Goal: Task Accomplishment & Management: Use online tool/utility

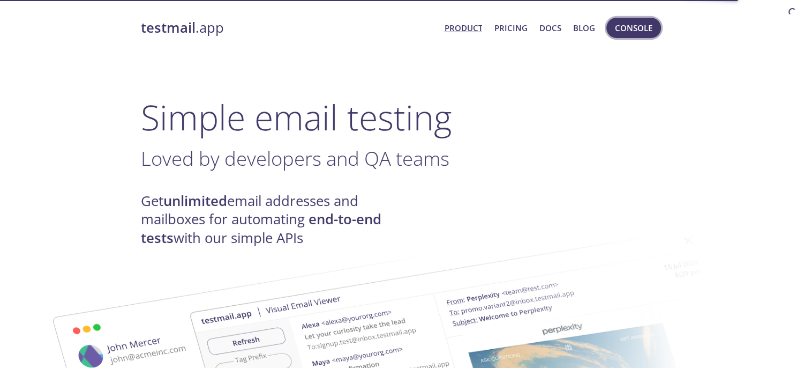
click at [618, 31] on span "Console" at bounding box center [634, 28] width 38 height 14
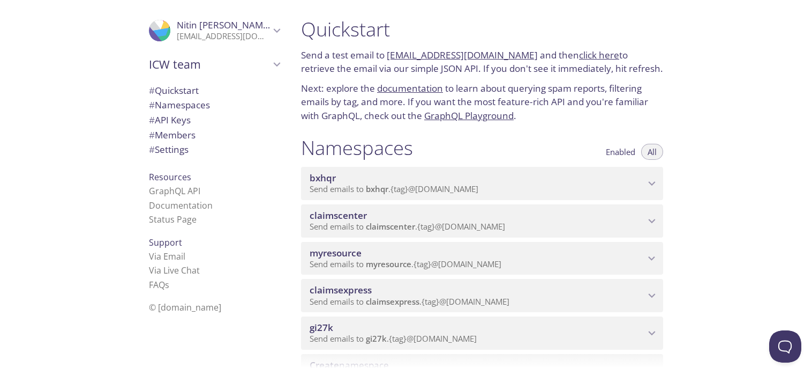
scroll to position [6, 0]
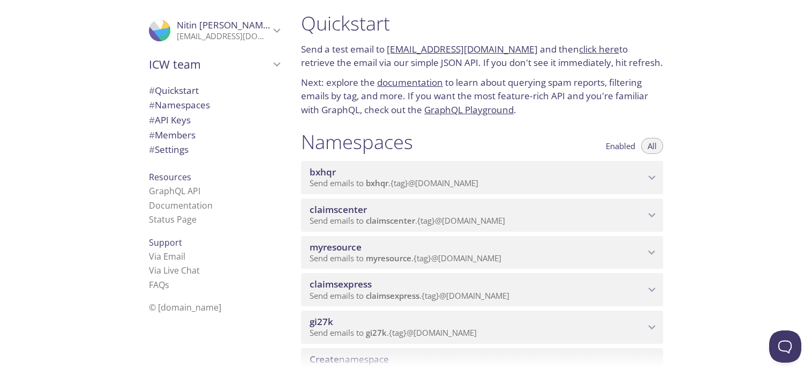
click at [444, 209] on span "claimscenter" at bounding box center [477, 210] width 335 height 12
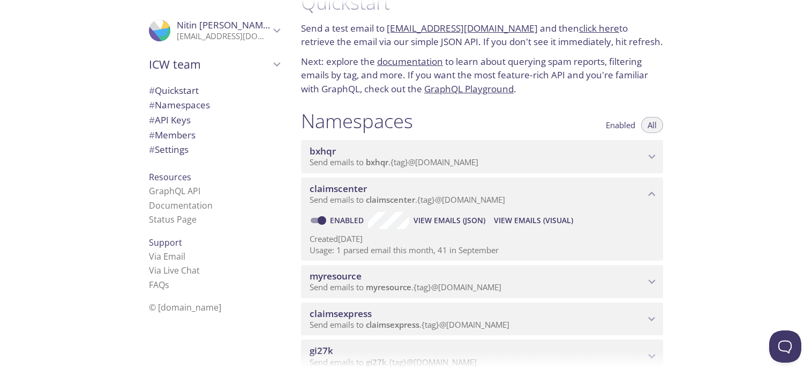
scroll to position [28, 0]
click at [519, 218] on span "View Emails (Visual)" at bounding box center [533, 219] width 79 height 13
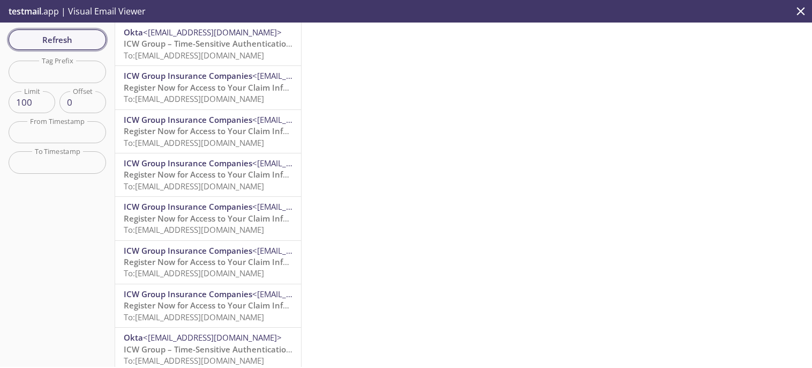
click at [43, 42] on span "Refresh" at bounding box center [57, 40] width 80 height 14
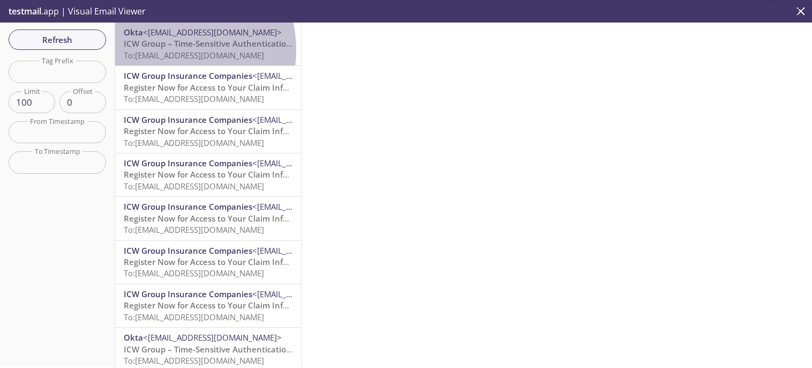
click at [163, 50] on span "To: [EMAIL_ADDRESS][DOMAIN_NAME]" at bounding box center [194, 55] width 140 height 11
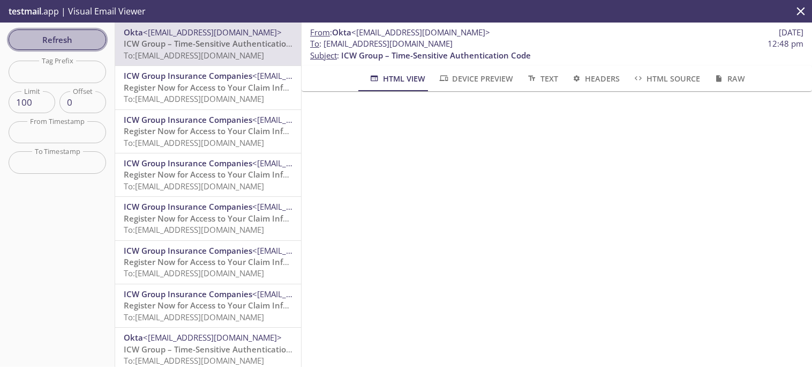
click at [77, 29] on button "Refresh" at bounding box center [58, 39] width 98 height 20
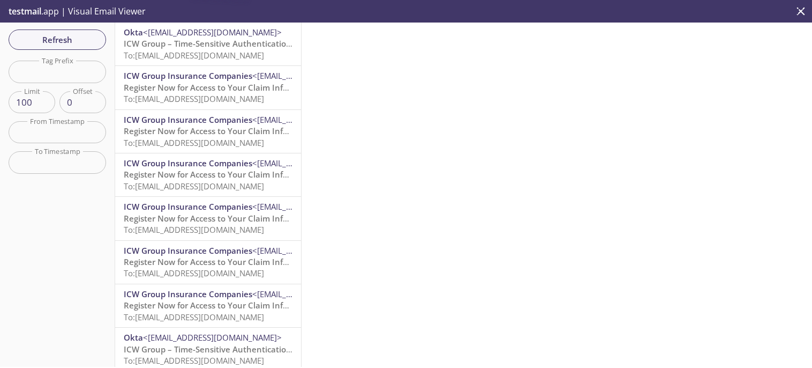
click at [161, 46] on span "ICW Group – Time-Sensitive Authentication Code" at bounding box center [219, 43] width 190 height 11
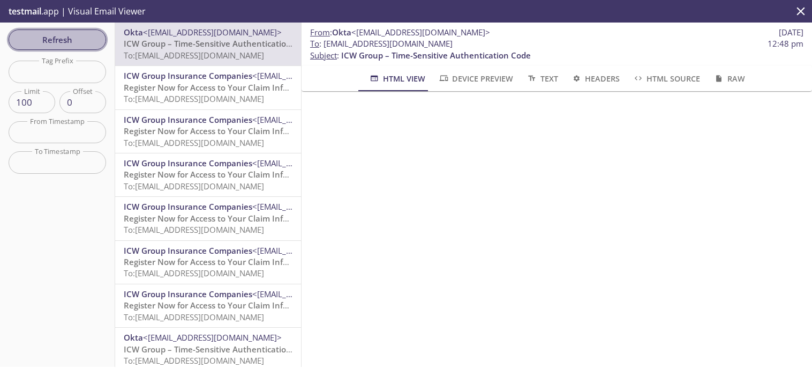
click at [58, 36] on span "Refresh" at bounding box center [57, 40] width 80 height 14
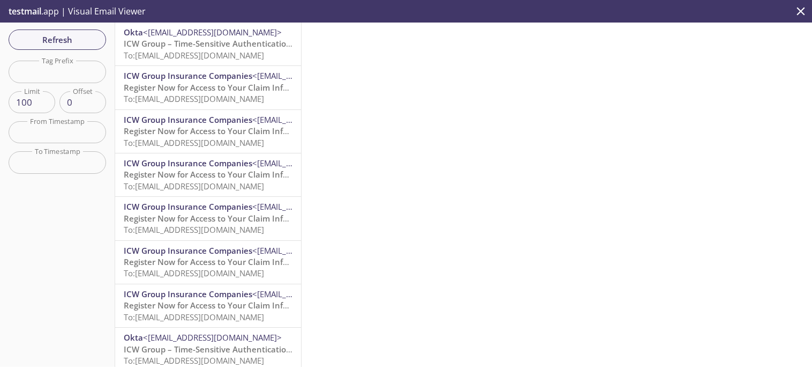
click at [205, 54] on span "To: [EMAIL_ADDRESS][DOMAIN_NAME]" at bounding box center [194, 55] width 140 height 11
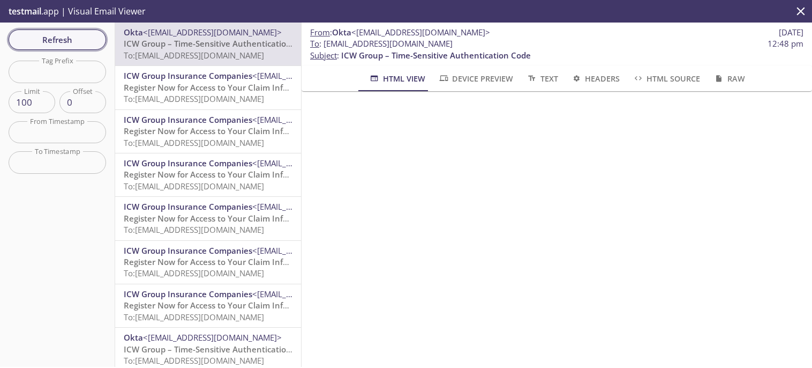
click at [72, 36] on span "Refresh" at bounding box center [57, 40] width 80 height 14
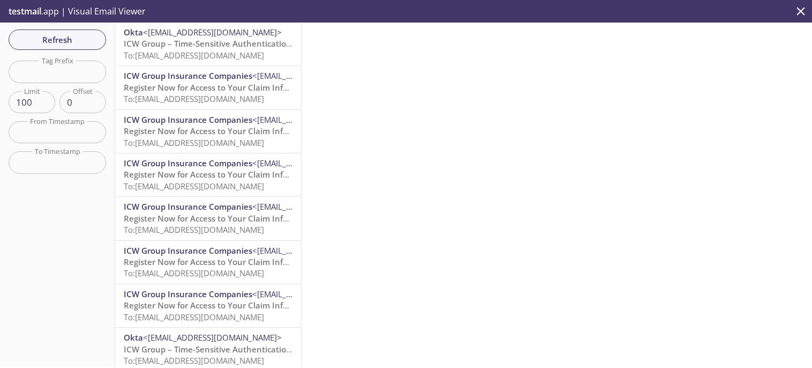
click at [186, 38] on span "ICW Group – Time-Sensitive Authentication Code" at bounding box center [219, 43] width 190 height 11
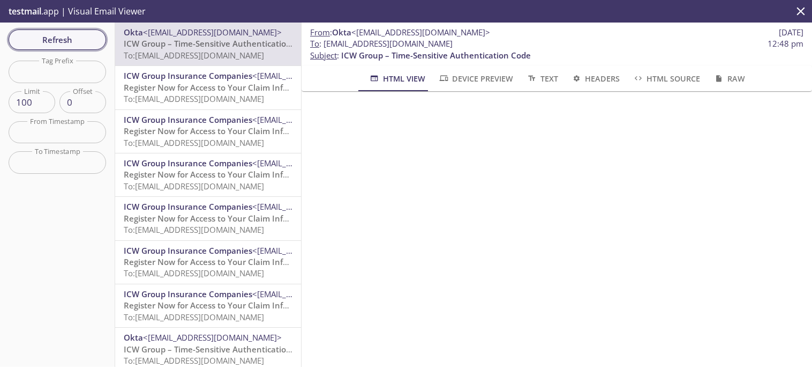
click at [72, 37] on span "Refresh" at bounding box center [57, 40] width 80 height 14
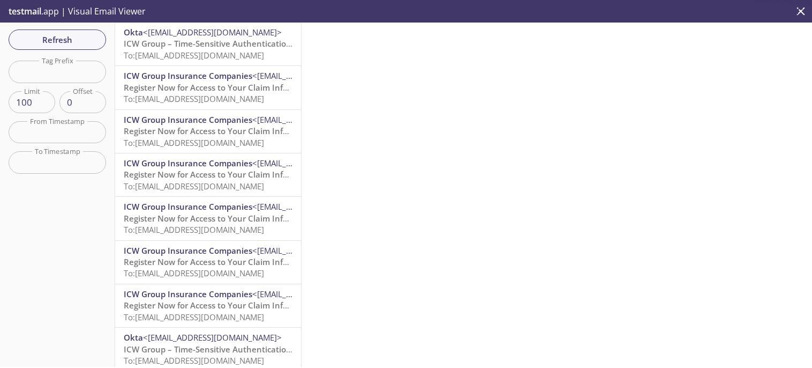
click at [163, 42] on span "ICW Group – Time-Sensitive Authentication Code" at bounding box center [219, 43] width 190 height 11
